Goal: Book appointment/travel/reservation

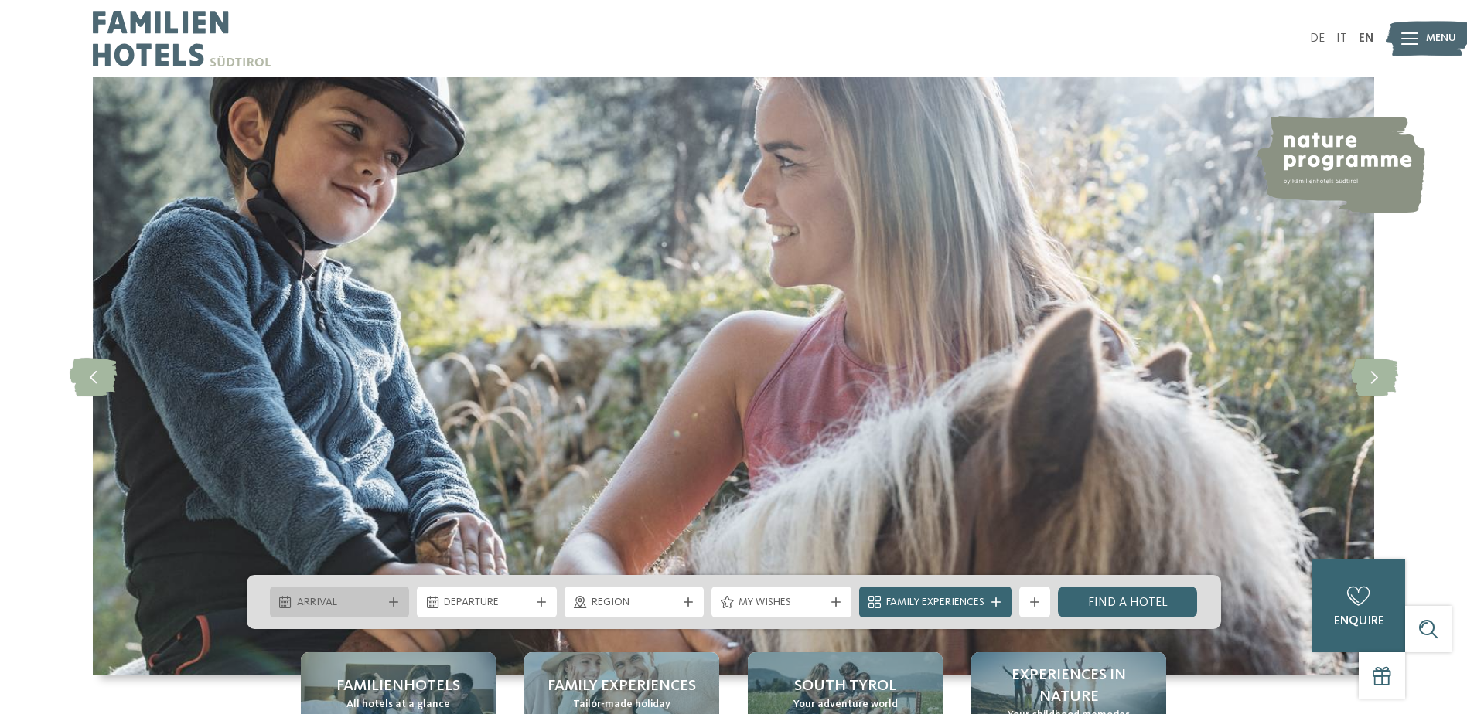
click at [391, 592] on div "Arrival" at bounding box center [340, 602] width 140 height 31
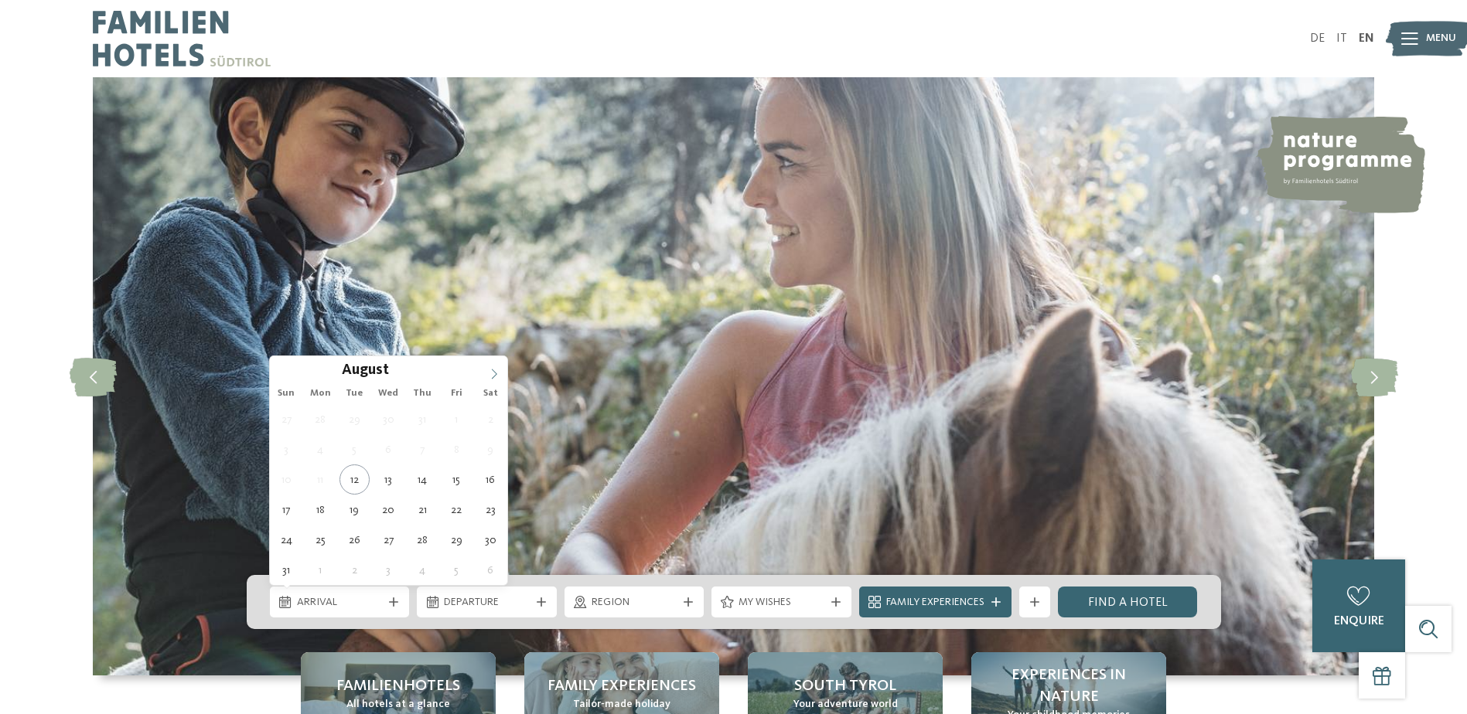
click at [486, 372] on span at bounding box center [494, 369] width 26 height 26
type input "****"
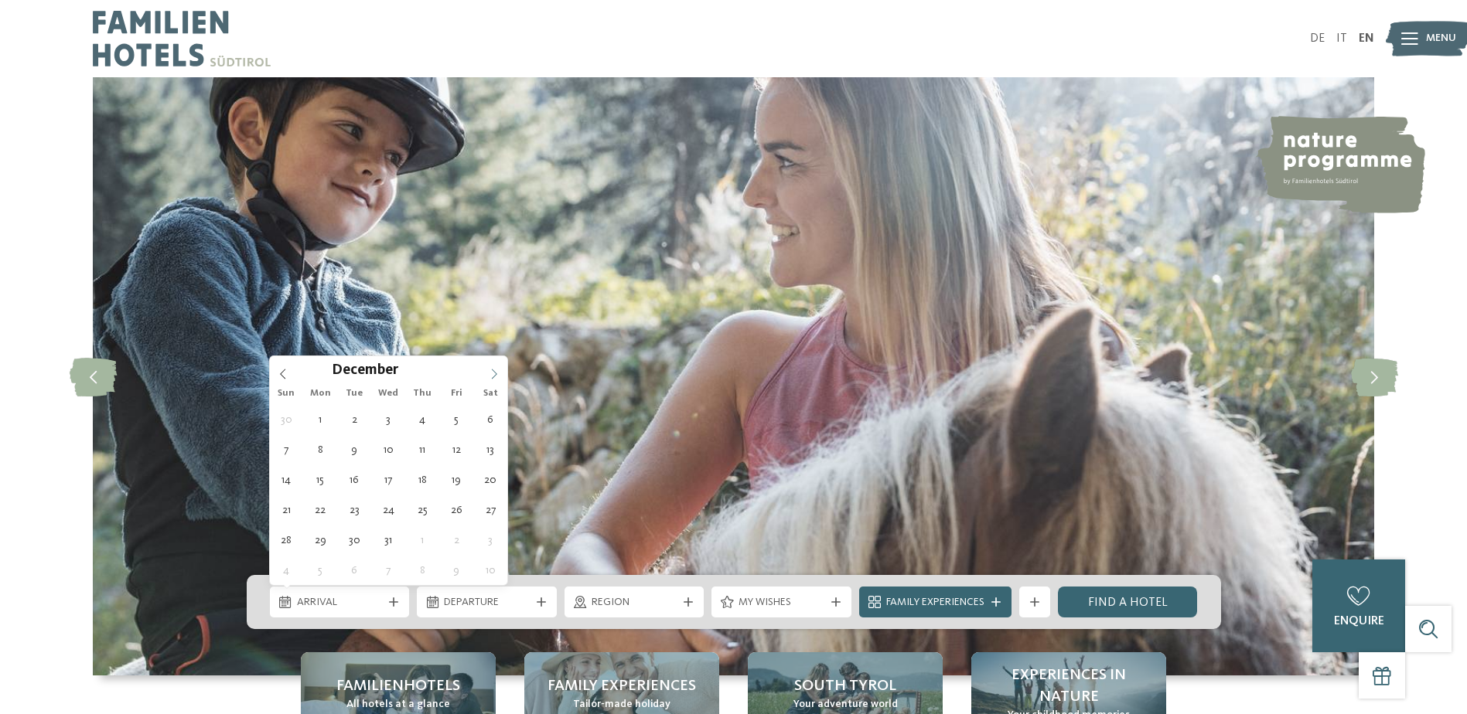
click at [486, 372] on span at bounding box center [494, 369] width 26 height 26
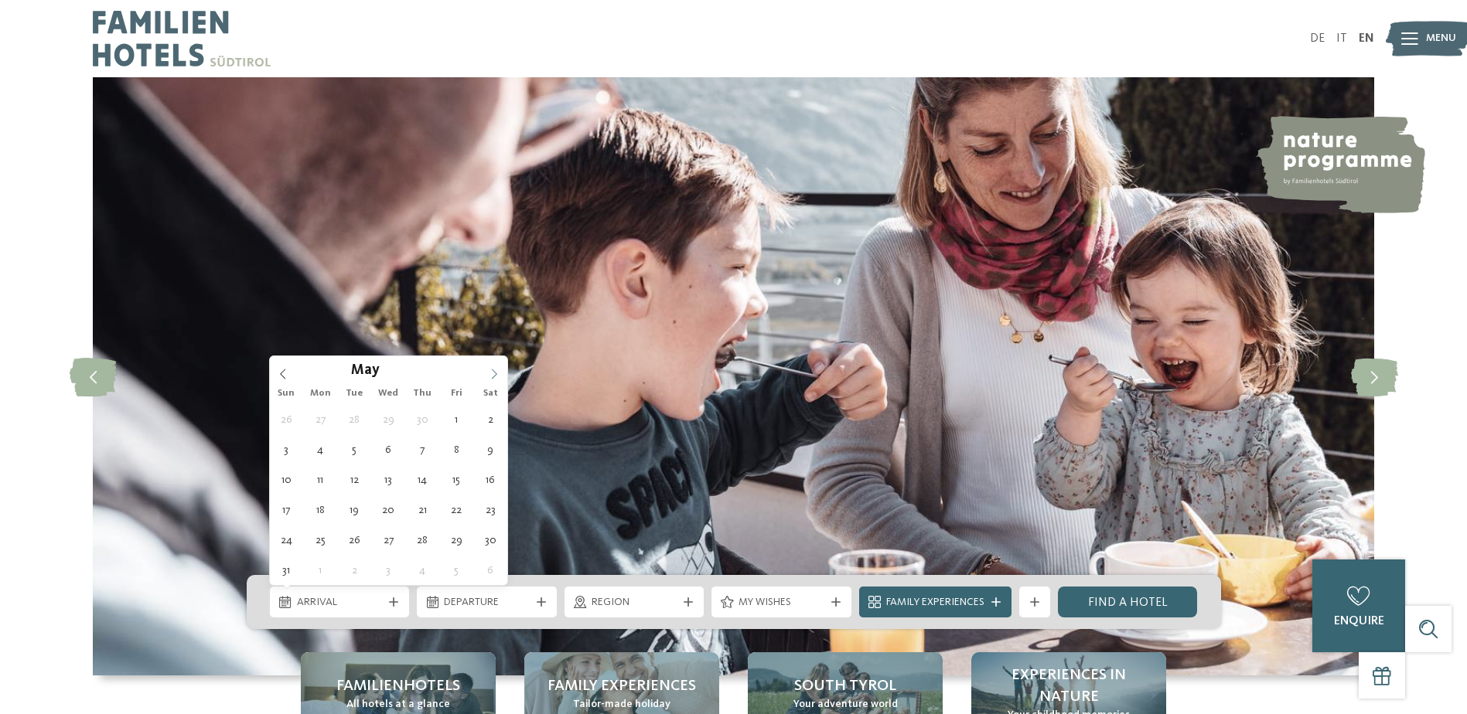
click at [486, 372] on span at bounding box center [494, 369] width 26 height 26
type div "18.07.2026"
type input "****"
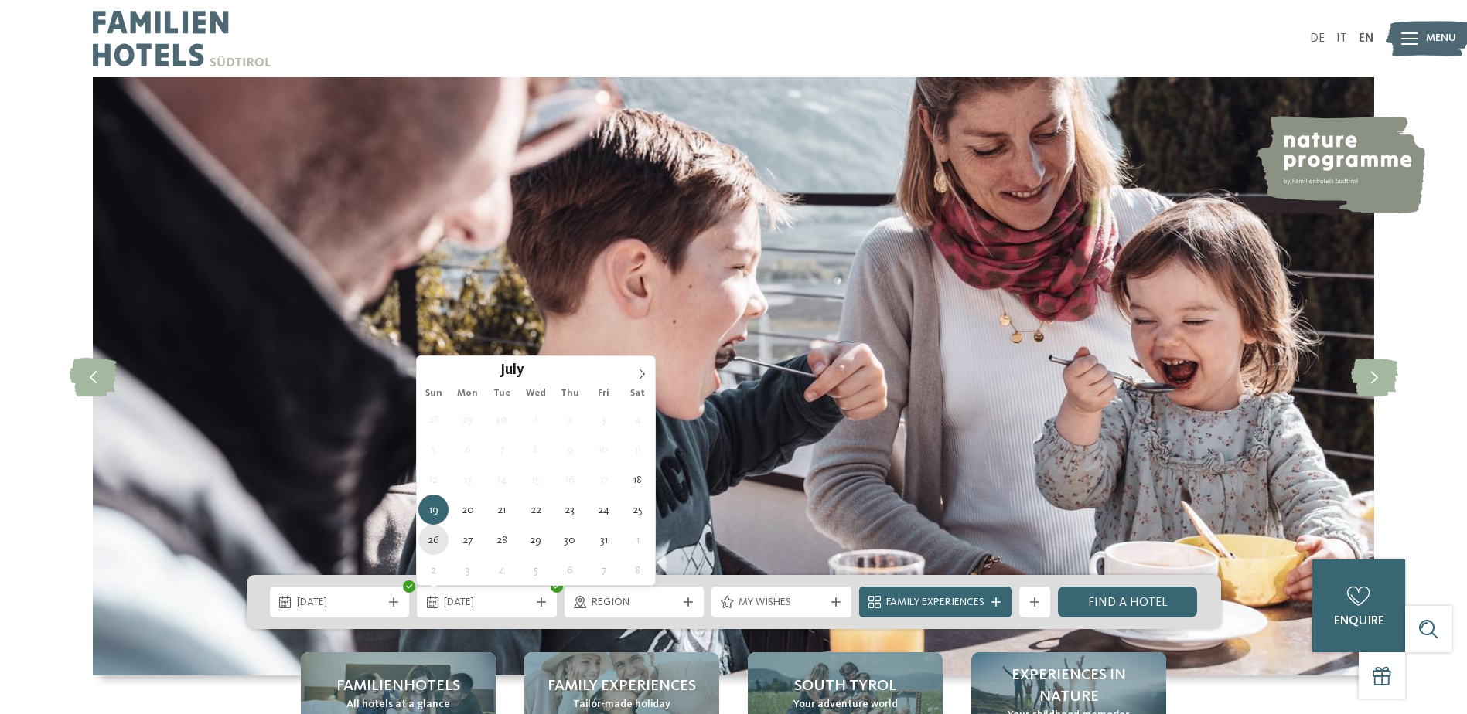
type div "26.07.2026"
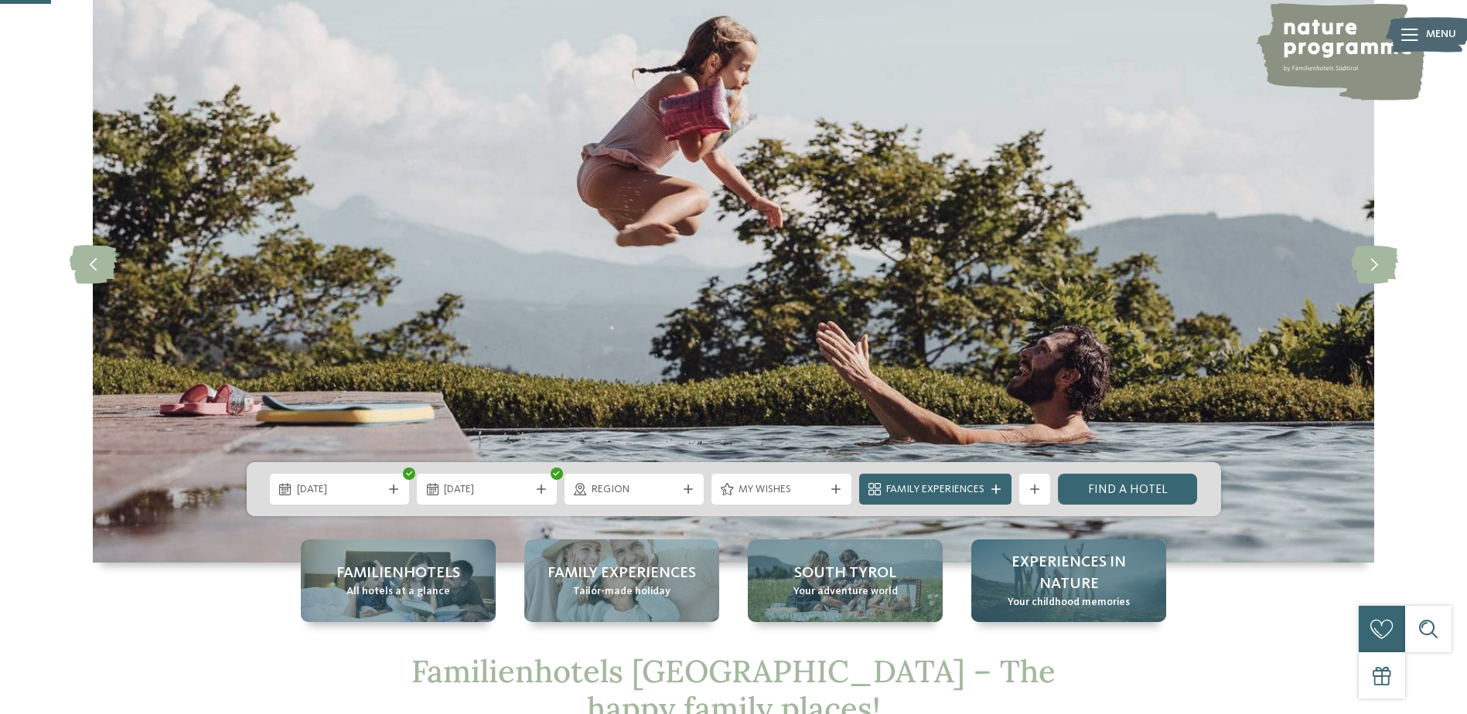
scroll to position [232, 0]
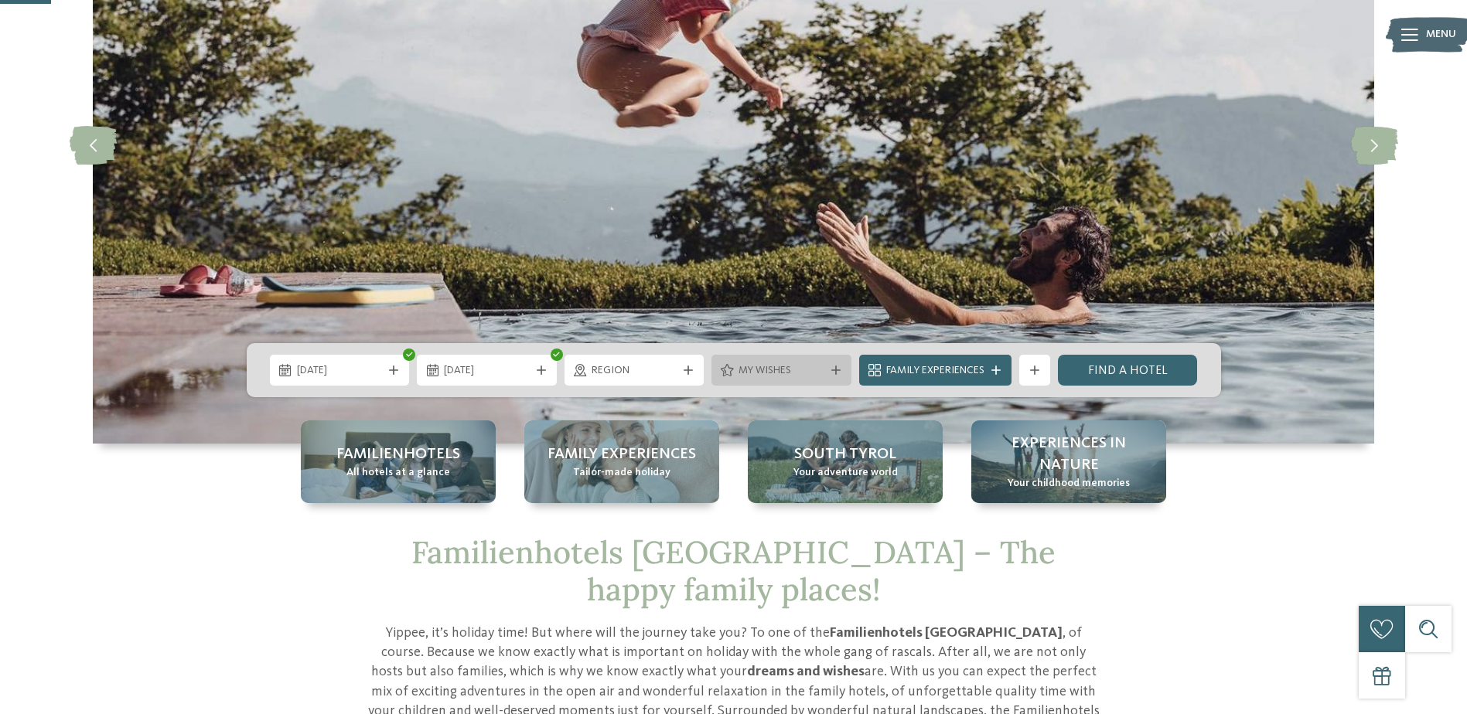
click at [781, 363] on div "My wishes" at bounding box center [782, 370] width 94 height 17
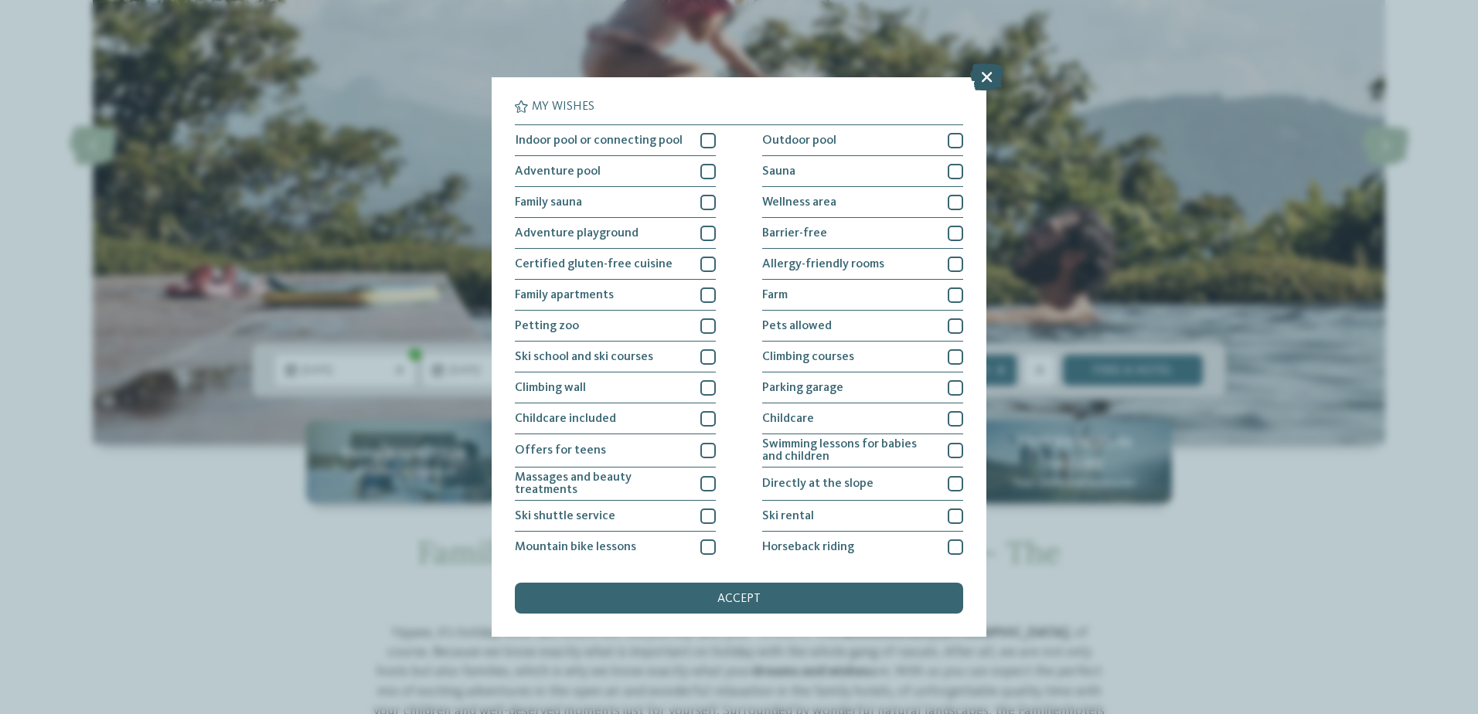
click at [982, 78] on icon at bounding box center [986, 76] width 33 height 27
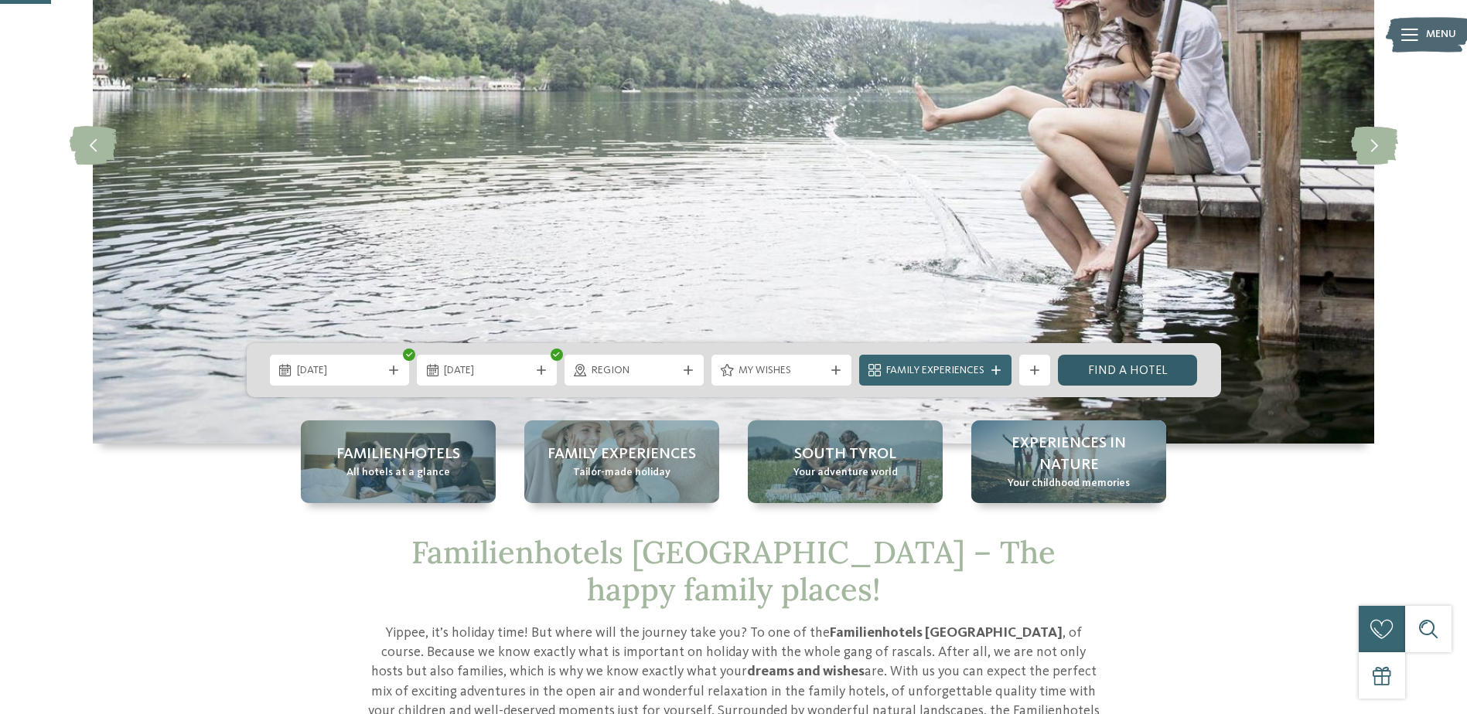
click at [1112, 366] on link "Find a hotel" at bounding box center [1128, 370] width 140 height 31
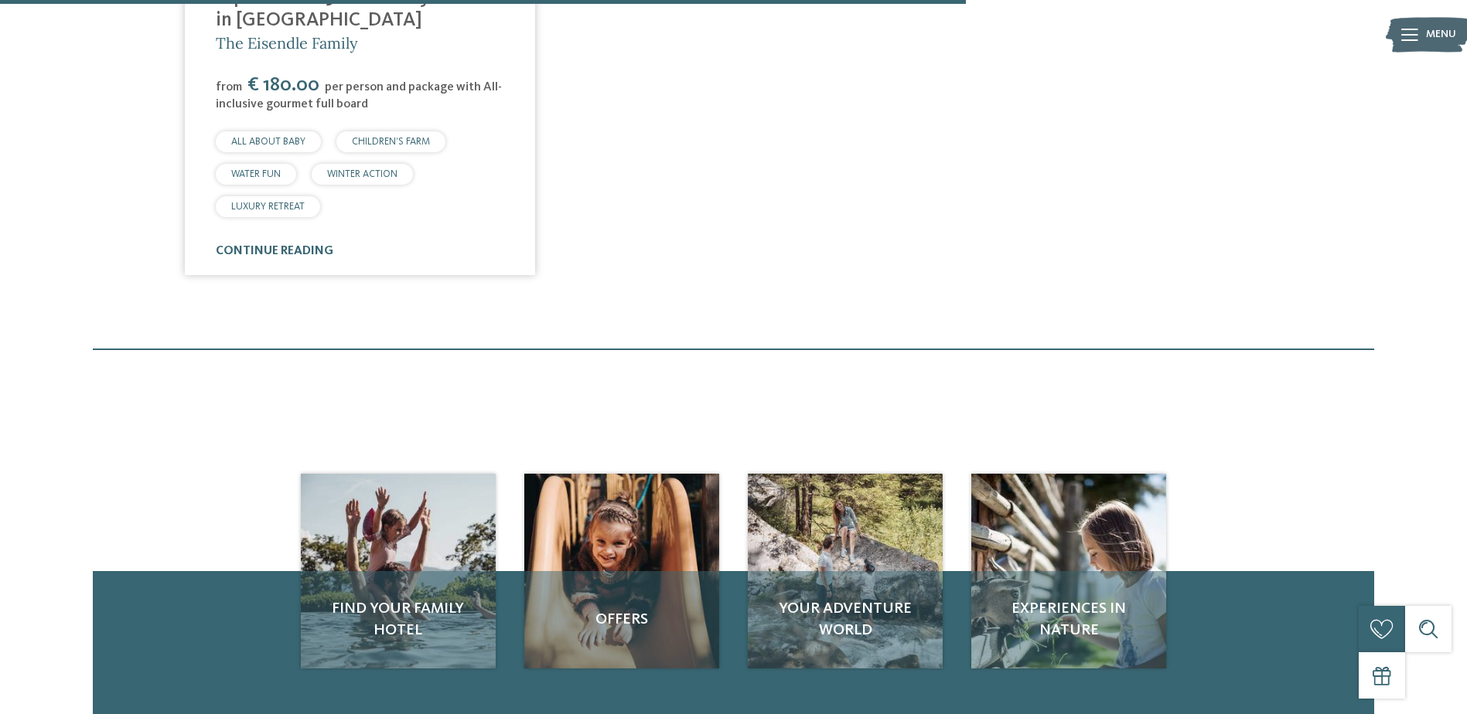
scroll to position [547, 0]
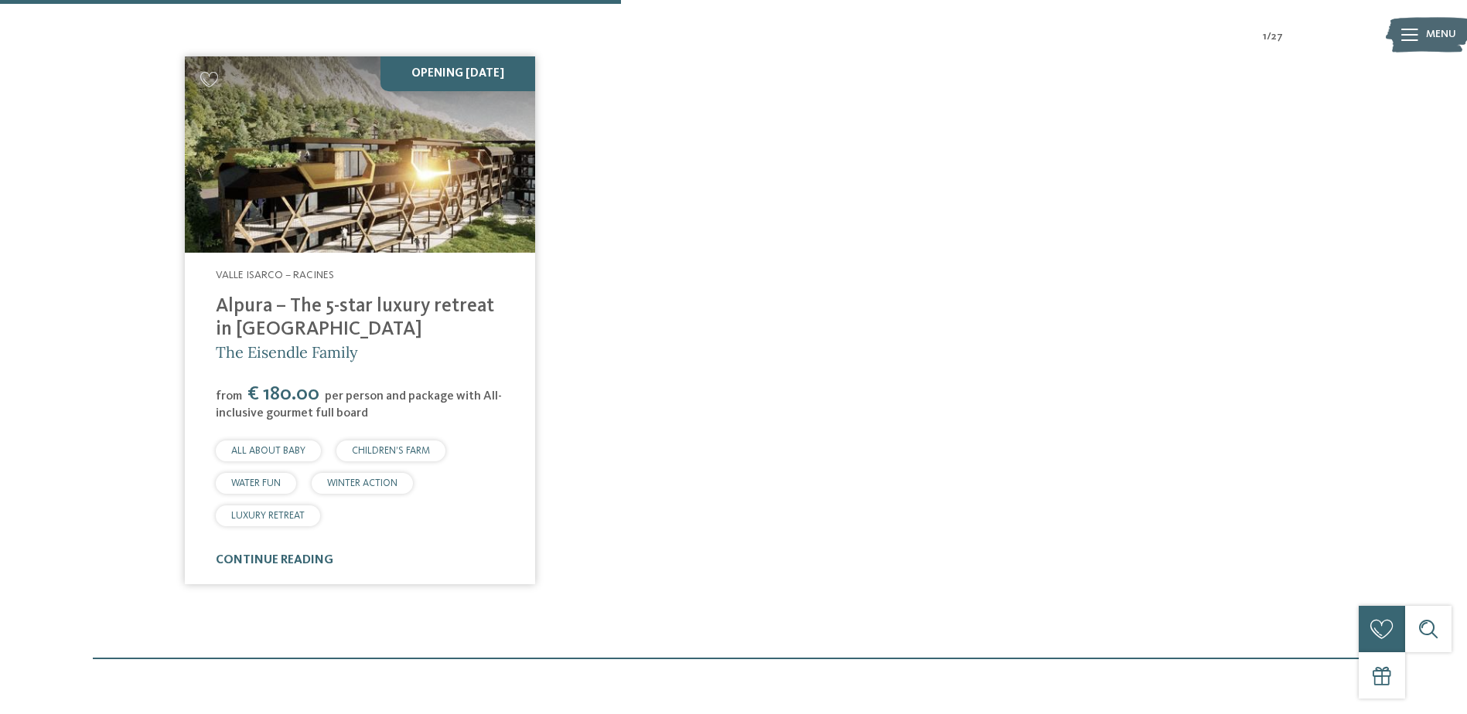
click at [350, 184] on img at bounding box center [360, 154] width 350 height 197
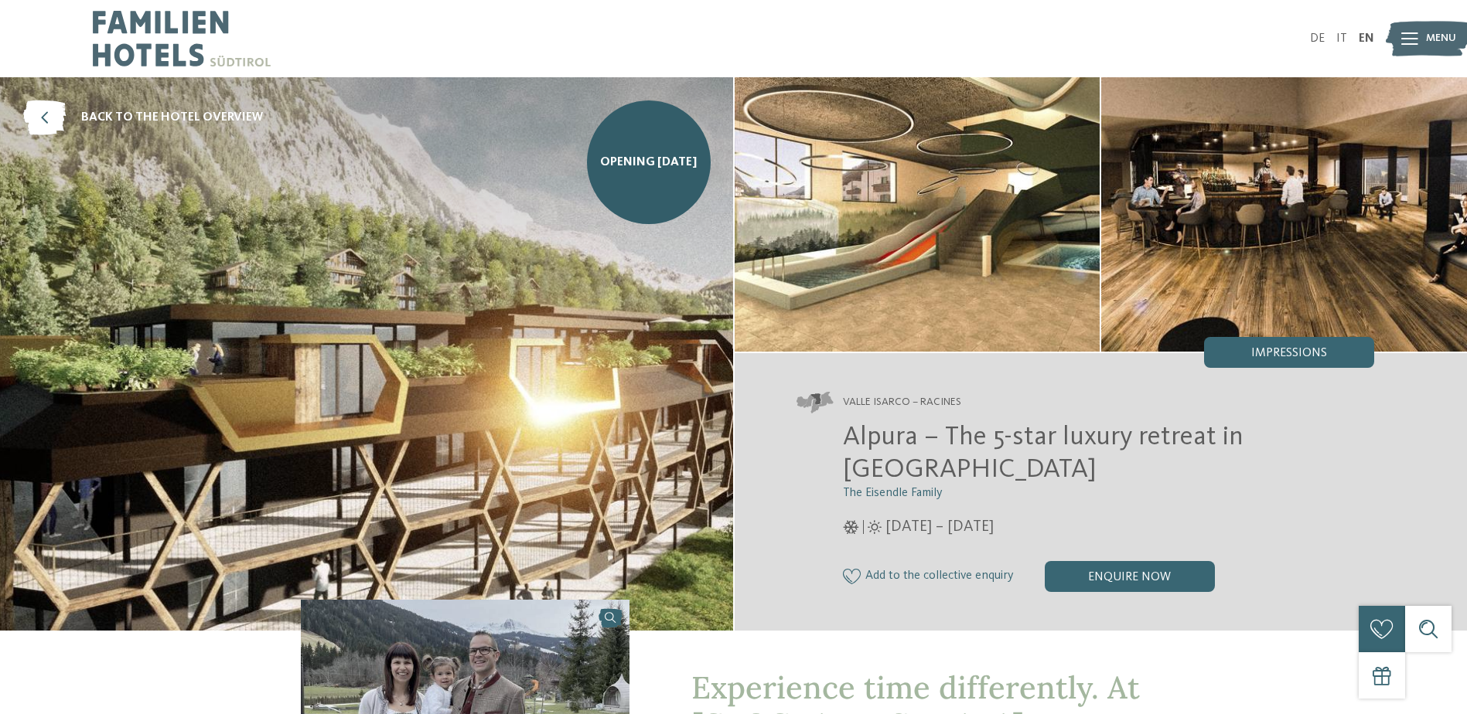
drag, startPoint x: 0, startPoint y: 0, endPoint x: 594, endPoint y: 310, distance: 669.9
click at [594, 310] on img at bounding box center [366, 354] width 733 height 554
click at [790, 249] on img at bounding box center [918, 214] width 366 height 275
click at [1256, 237] on img at bounding box center [1284, 214] width 366 height 275
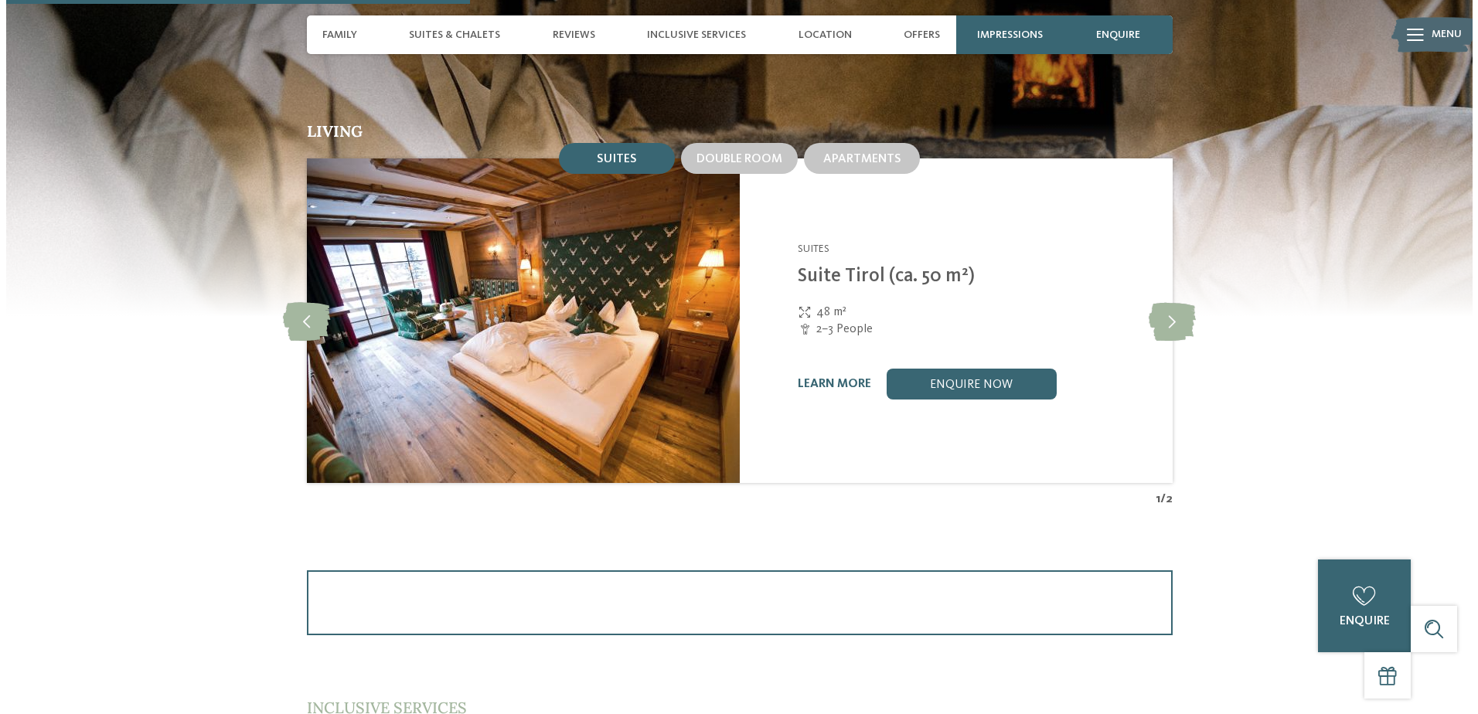
scroll to position [2242, 0]
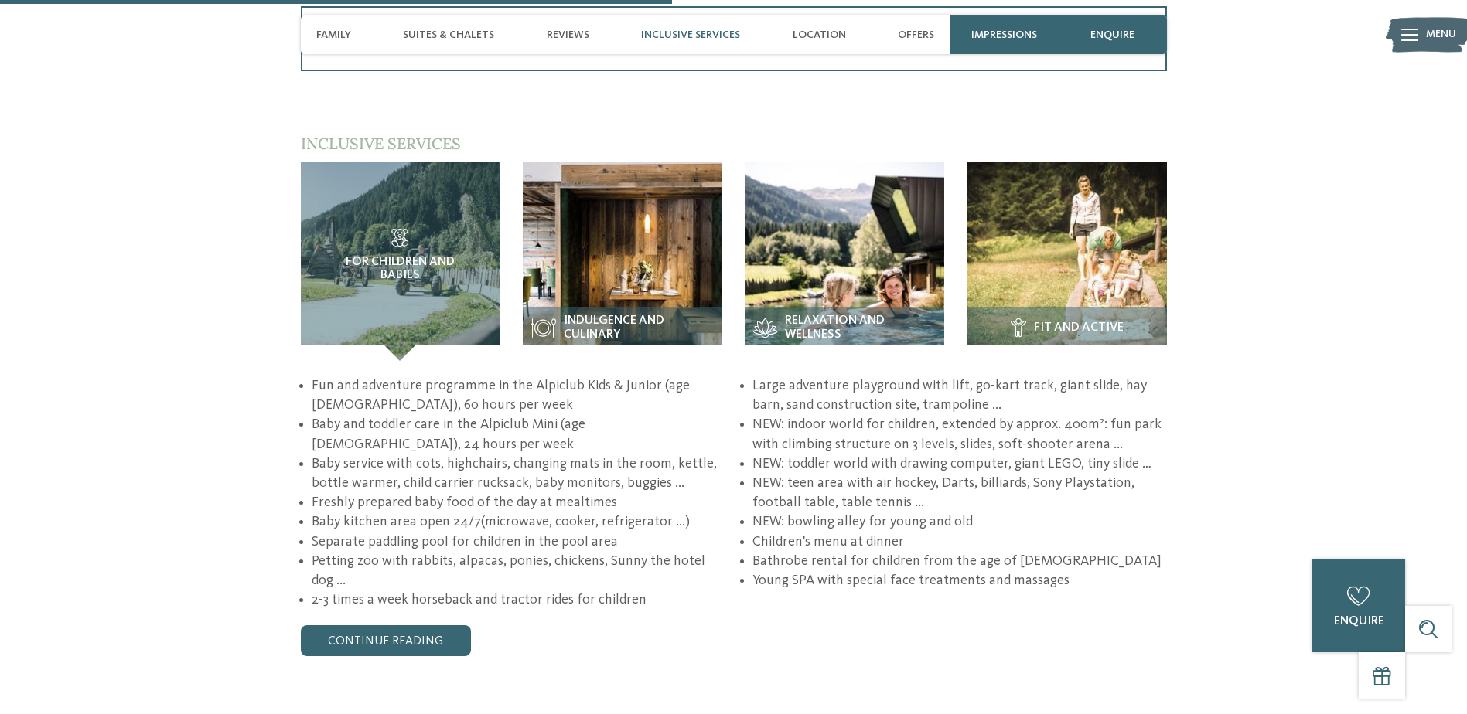
click at [1409, 28] on div at bounding box center [1409, 34] width 17 height 39
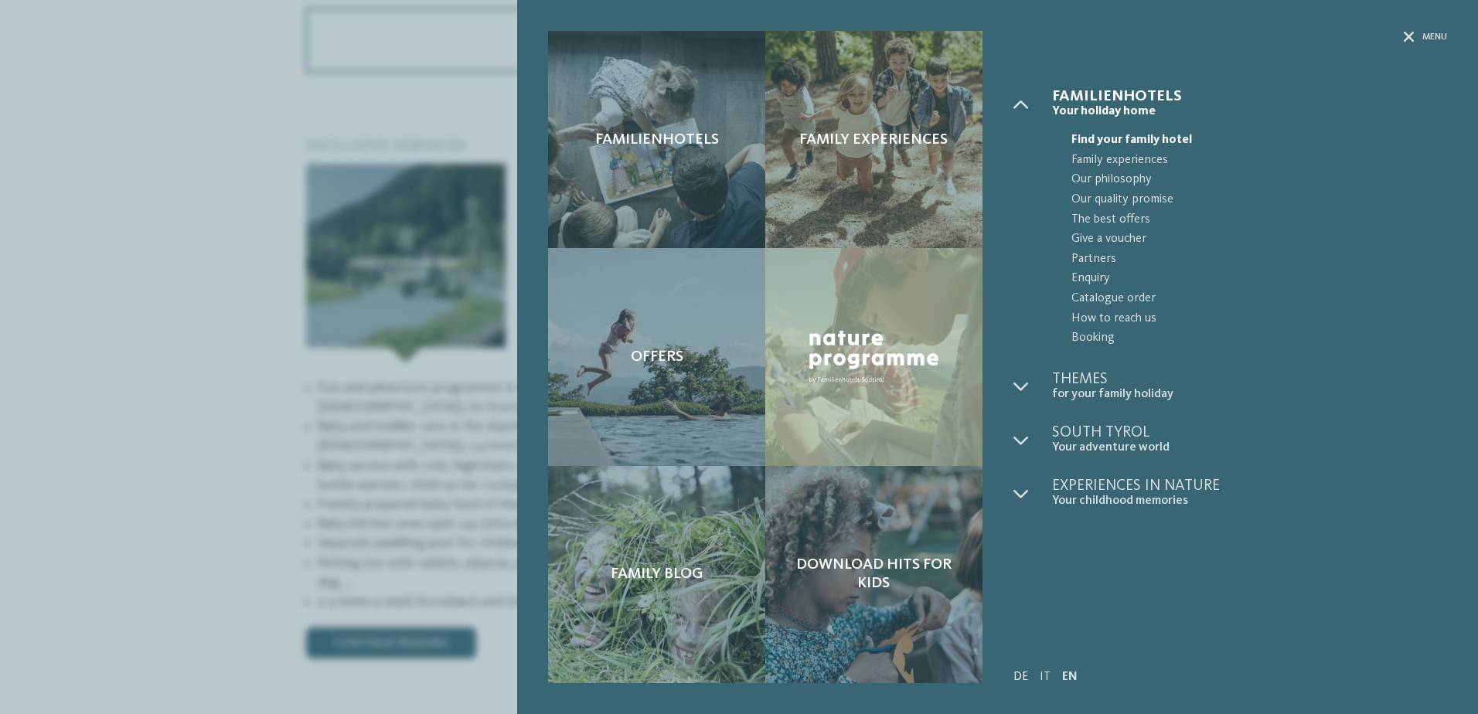
click at [1021, 677] on link "DE" at bounding box center [1021, 677] width 15 height 12
